Goal: Task Accomplishment & Management: Manage account settings

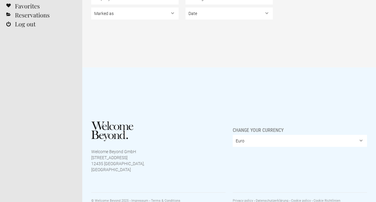
scroll to position [70, 0]
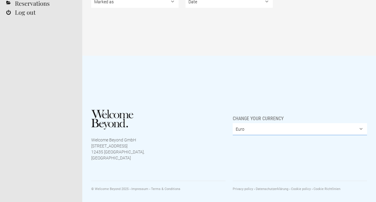
click at [250, 127] on select "Euro British Pound Sterling United States Dollar Argentine Peso Australian Doll…" at bounding box center [300, 129] width 134 height 12
select select "GBP"
click at [233, 123] on select "Euro British Pound Sterling United States Dollar Argentine Peso Australian Doll…" at bounding box center [300, 129] width 134 height 12
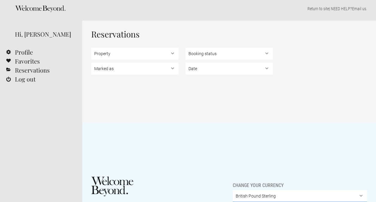
scroll to position [0, 0]
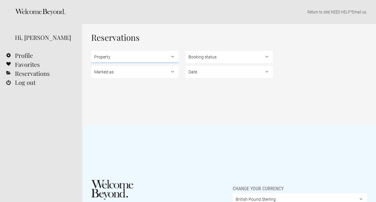
click at [126, 52] on select "Property" at bounding box center [134, 57] width 87 height 12
